Goal: Use online tool/utility: Use online tool/utility

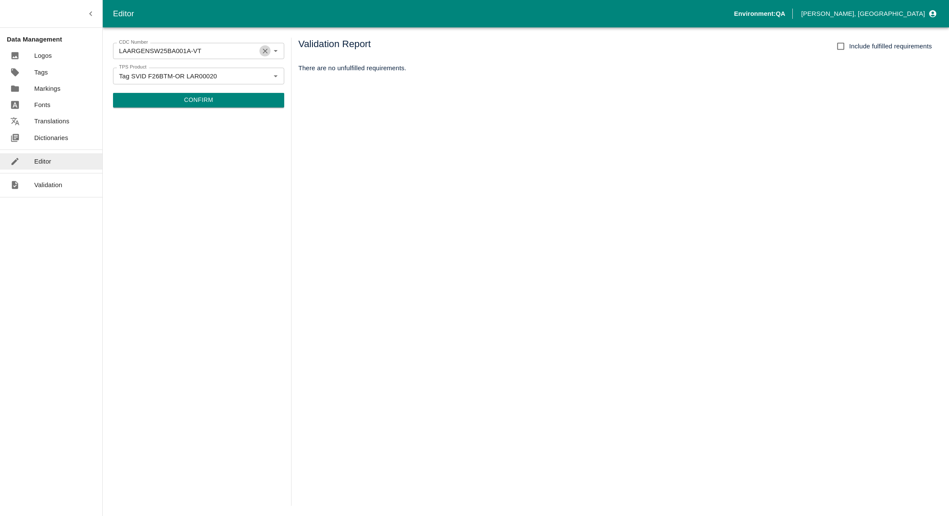
click at [267, 51] on icon "Clear" at bounding box center [265, 51] width 8 height 8
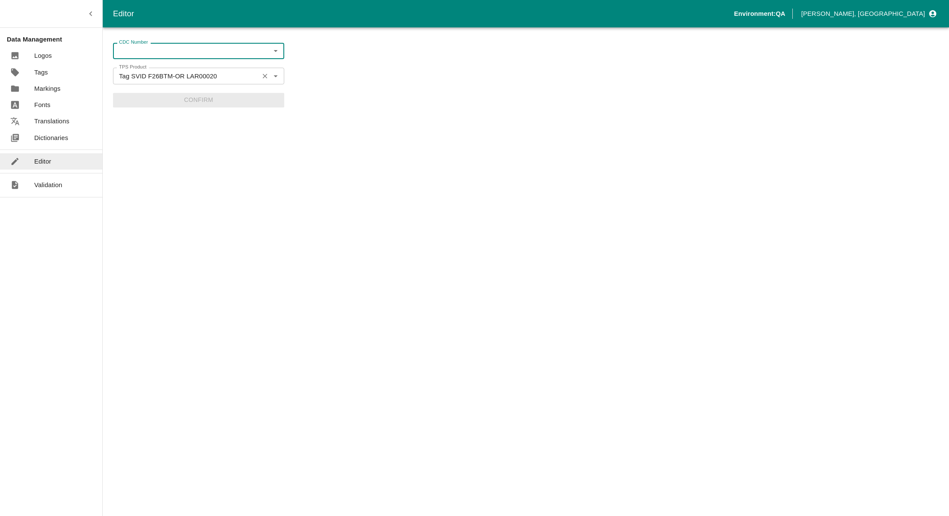
click at [264, 73] on icon "Clear" at bounding box center [265, 76] width 8 height 8
click at [275, 50] on icon "Open" at bounding box center [275, 50] width 9 height 9
click at [173, 113] on li "LAARGENSH25BA001A-CJ" at bounding box center [198, 114] width 171 height 15
type input "LAARGENSH25BA001A-CJ"
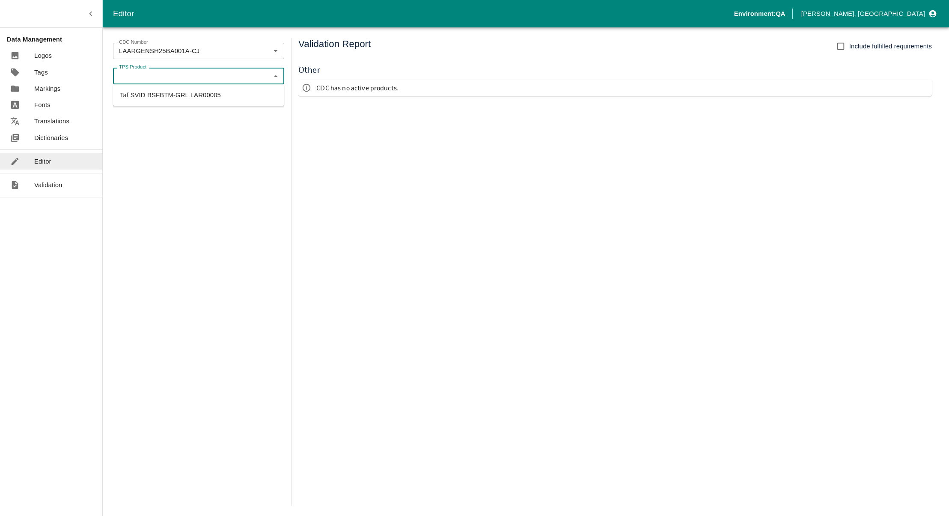
click at [197, 74] on input "TPS Product" at bounding box center [192, 75] width 152 height 11
click at [203, 95] on li "Taf SVID BSFBTM-GRL LAR00005" at bounding box center [198, 95] width 171 height 15
type input "Taf SVID BSFBTM-GRL LAR00005"
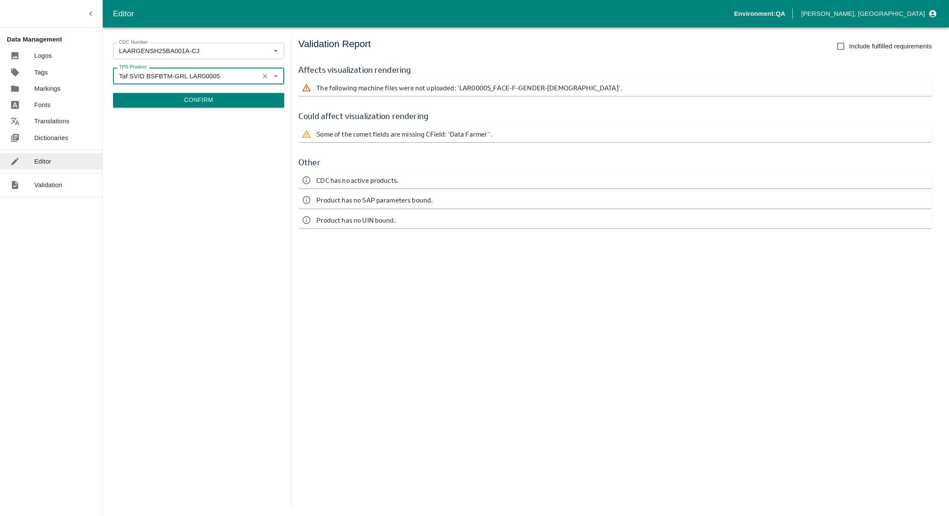
click at [390, 138] on p "Some of the comet fields are missing CField: 'Data Farmer '." at bounding box center [404, 133] width 176 height 9
click at [241, 154] on div "CDC Number LAARGENSH25BA001A-CJ CDC Number TPS Product Taf SVID BSFBTM-GRL LAR0…" at bounding box center [198, 272] width 171 height 468
